Goal: Navigation & Orientation: Find specific page/section

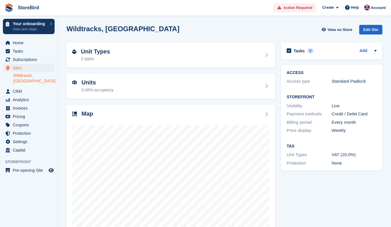
click at [39, 75] on link "Wildtracks, [GEOGRAPHIC_DATA]" at bounding box center [33, 78] width 41 height 11
click at [48, 77] on link "Wildtracks, [GEOGRAPHIC_DATA]" at bounding box center [33, 78] width 41 height 11
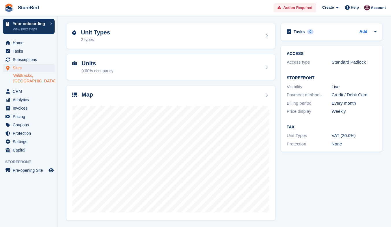
scroll to position [19, 0]
click at [32, 77] on link "Wildtracks, [GEOGRAPHIC_DATA]" at bounding box center [33, 78] width 41 height 11
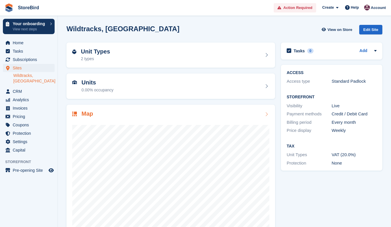
scroll to position [19, 0]
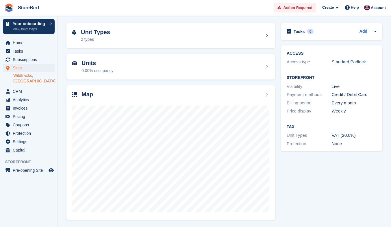
click at [32, 77] on link "Wildtracks, [GEOGRAPHIC_DATA]" at bounding box center [33, 78] width 41 height 11
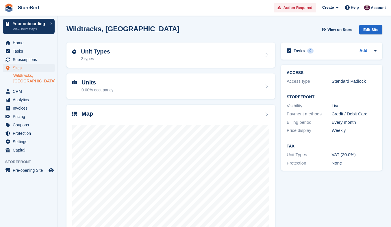
click at [34, 75] on link "Wildtracks, [GEOGRAPHIC_DATA]" at bounding box center [33, 78] width 41 height 11
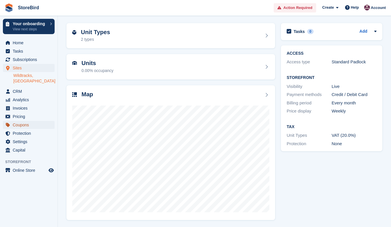
click at [23, 121] on span "Coupons" at bounding box center [30, 125] width 35 height 8
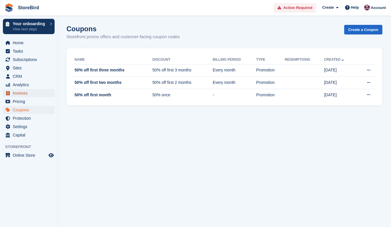
click at [29, 96] on span "Invoices" at bounding box center [30, 93] width 35 height 8
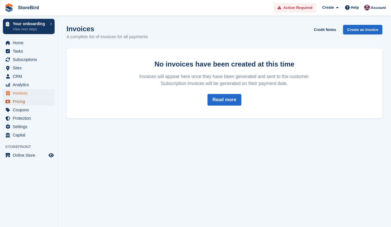
click at [26, 102] on span "Pricing" at bounding box center [30, 101] width 35 height 8
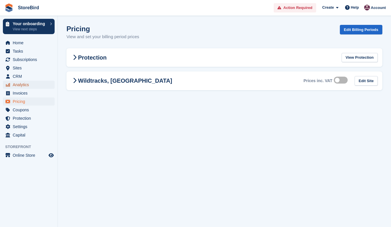
click at [29, 84] on span "Analytics" at bounding box center [30, 85] width 35 height 8
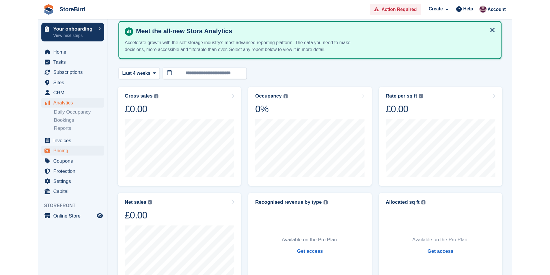
scroll to position [25, 0]
